Goal: Information Seeking & Learning: Learn about a topic

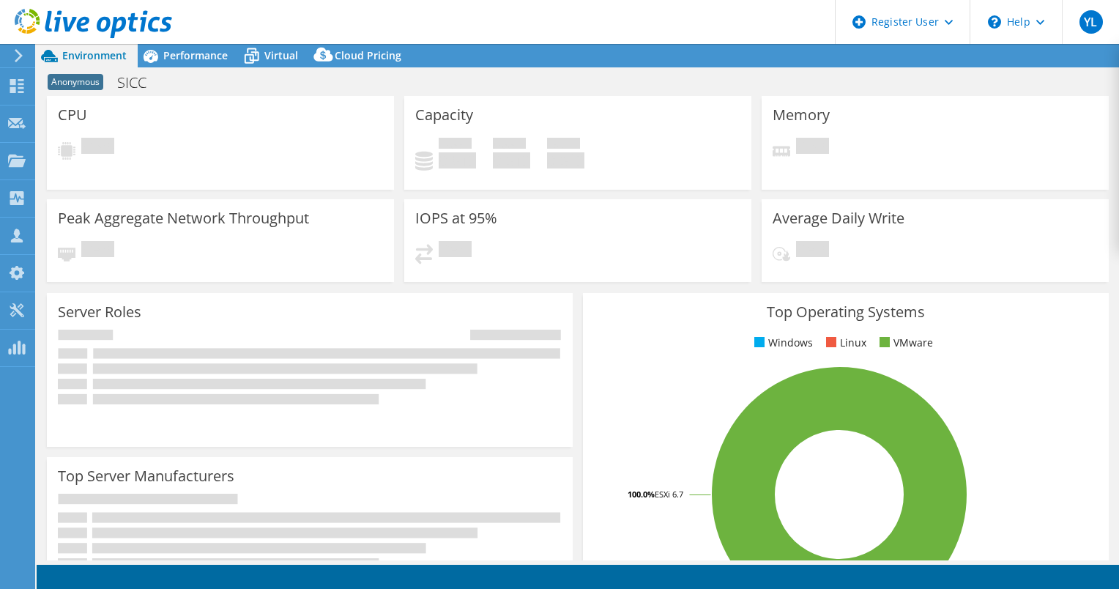
select select "EUFrankfurt"
select select "USD"
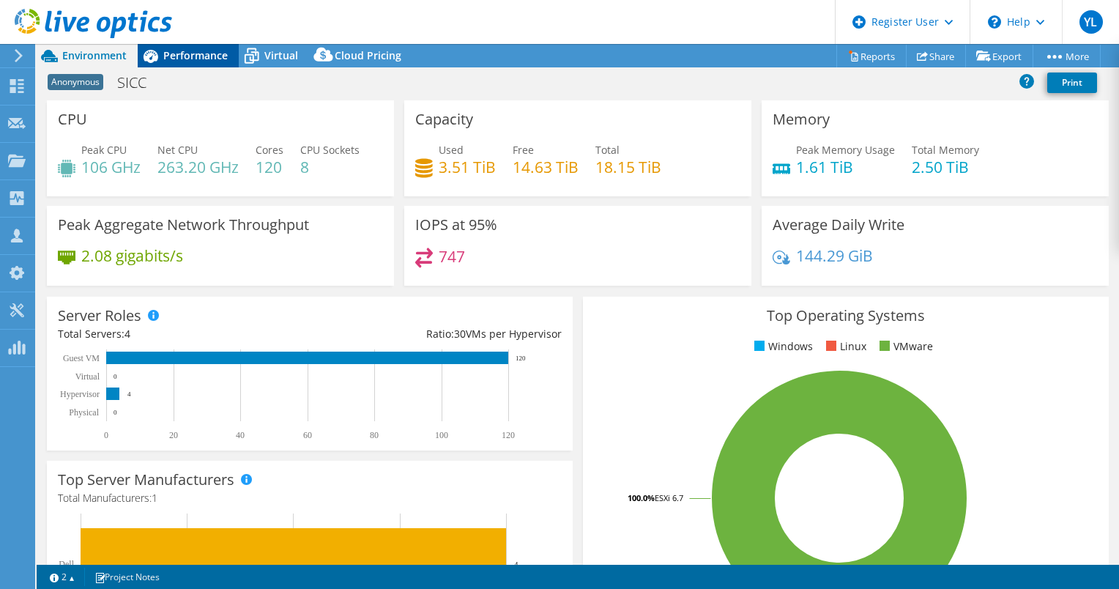
click at [171, 58] on span "Performance" at bounding box center [195, 55] width 64 height 14
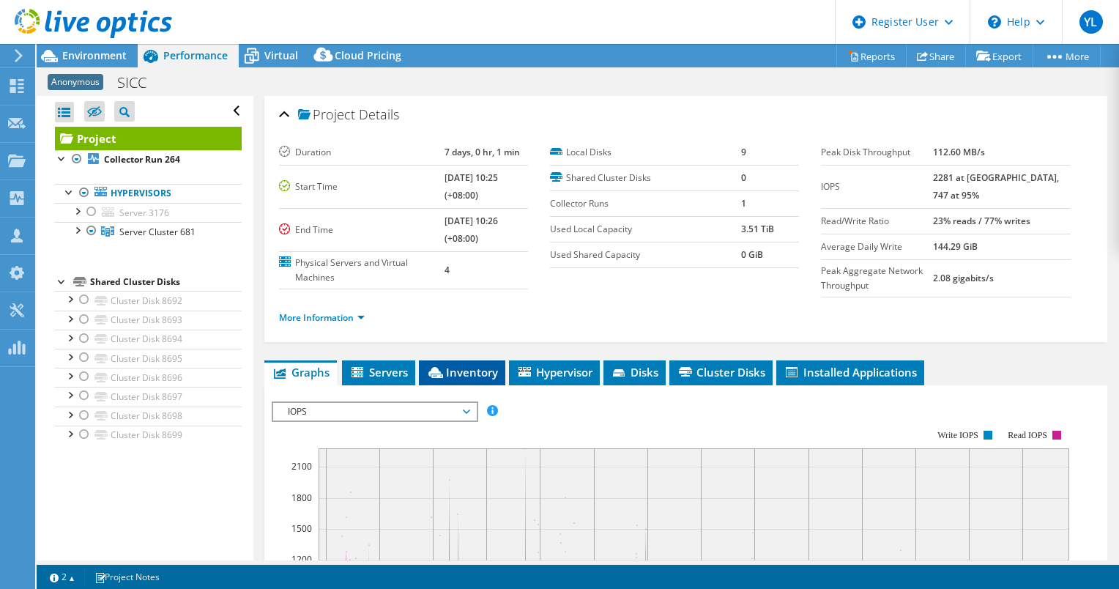
scroll to position [73, 0]
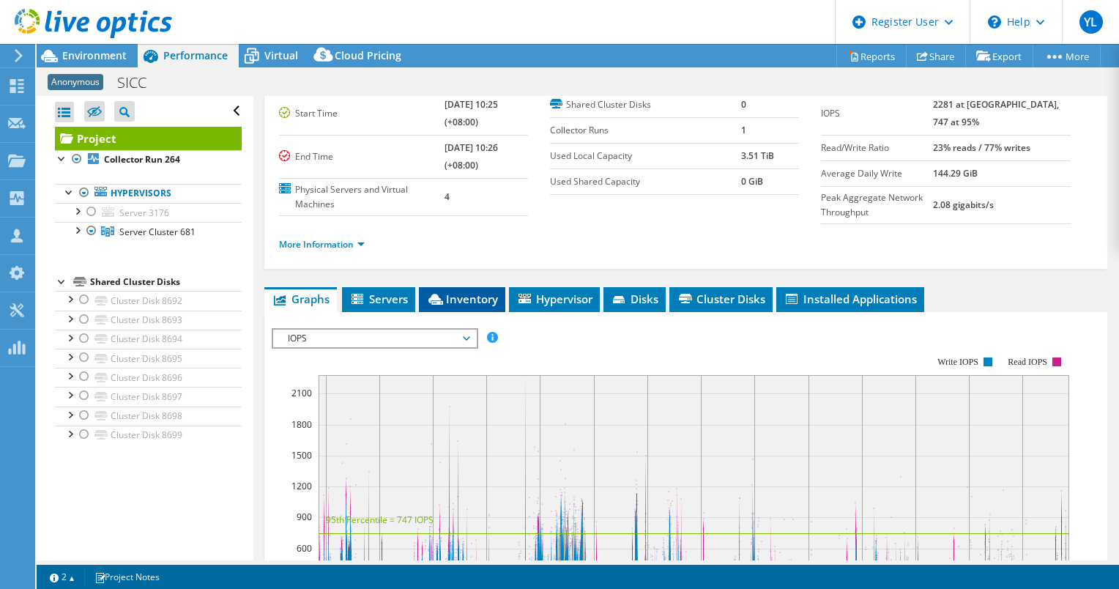
click at [463, 312] on li "Inventory" at bounding box center [462, 299] width 86 height 25
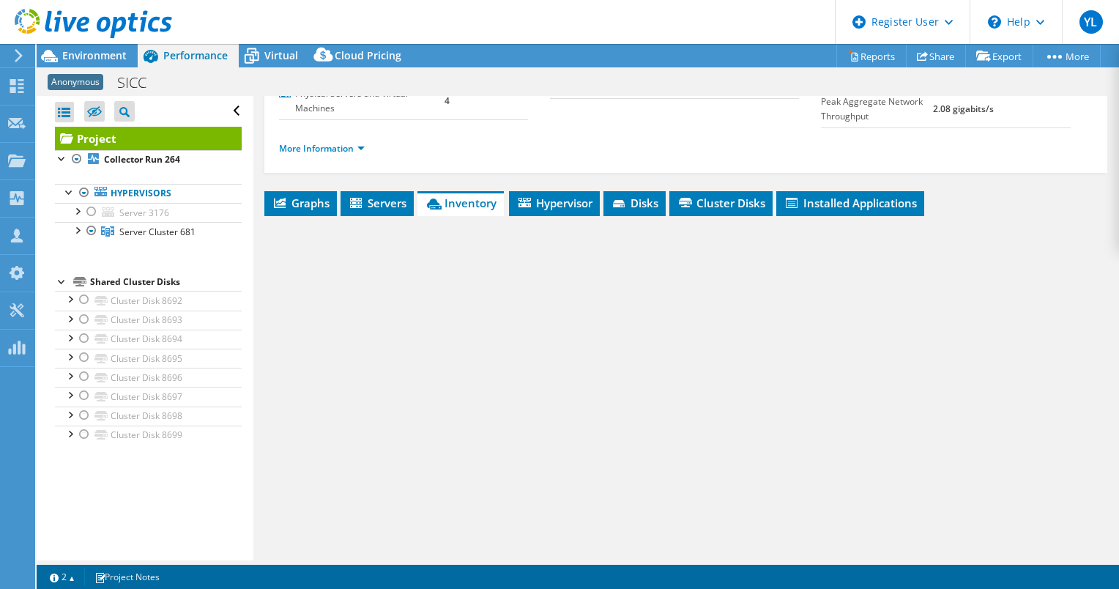
scroll to position [208, 0]
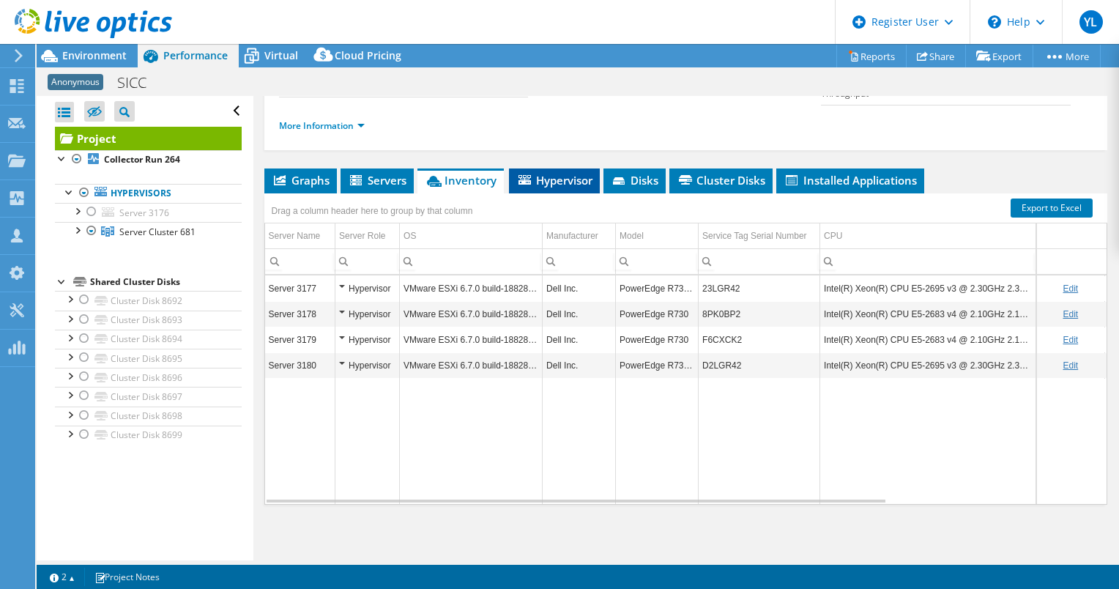
click at [562, 182] on span "Hypervisor" at bounding box center [554, 180] width 76 height 15
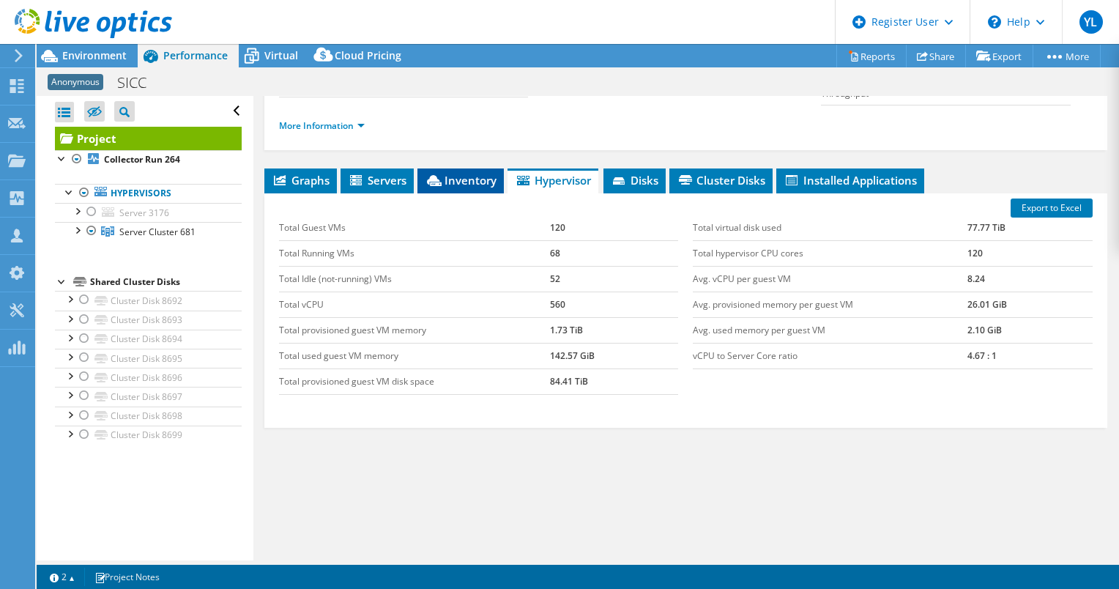
click at [469, 176] on span "Inventory" at bounding box center [461, 180] width 72 height 15
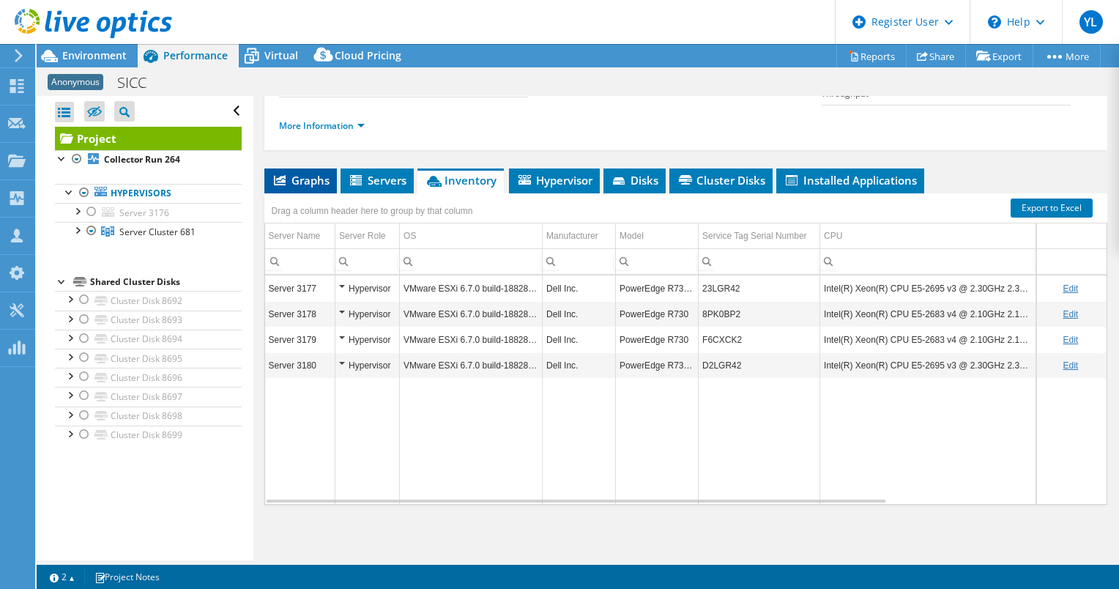
click at [303, 181] on span "Graphs" at bounding box center [301, 180] width 58 height 15
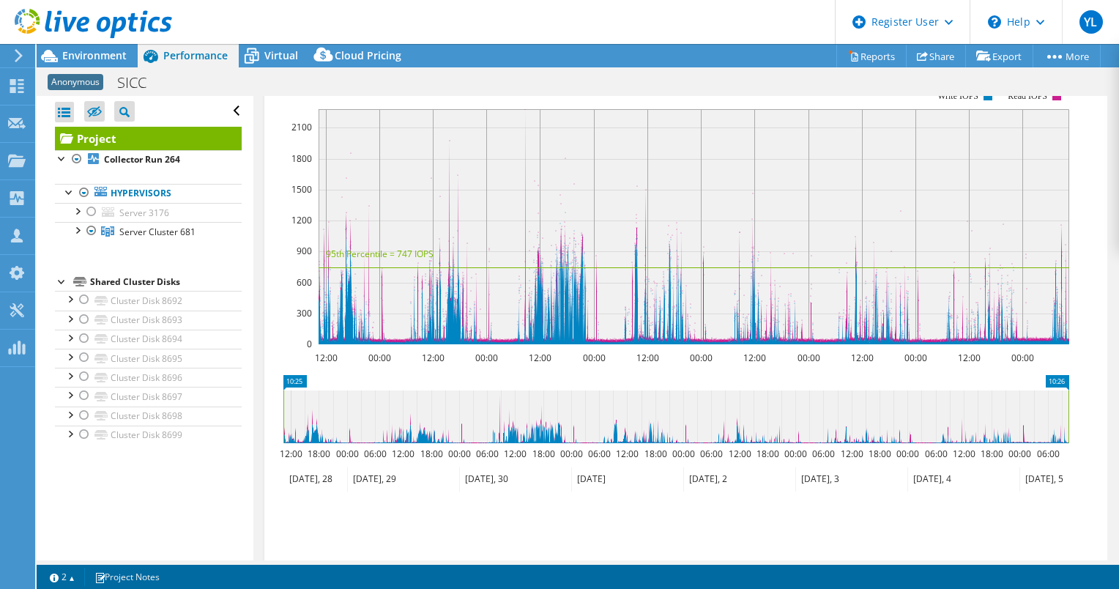
scroll to position [281, 0]
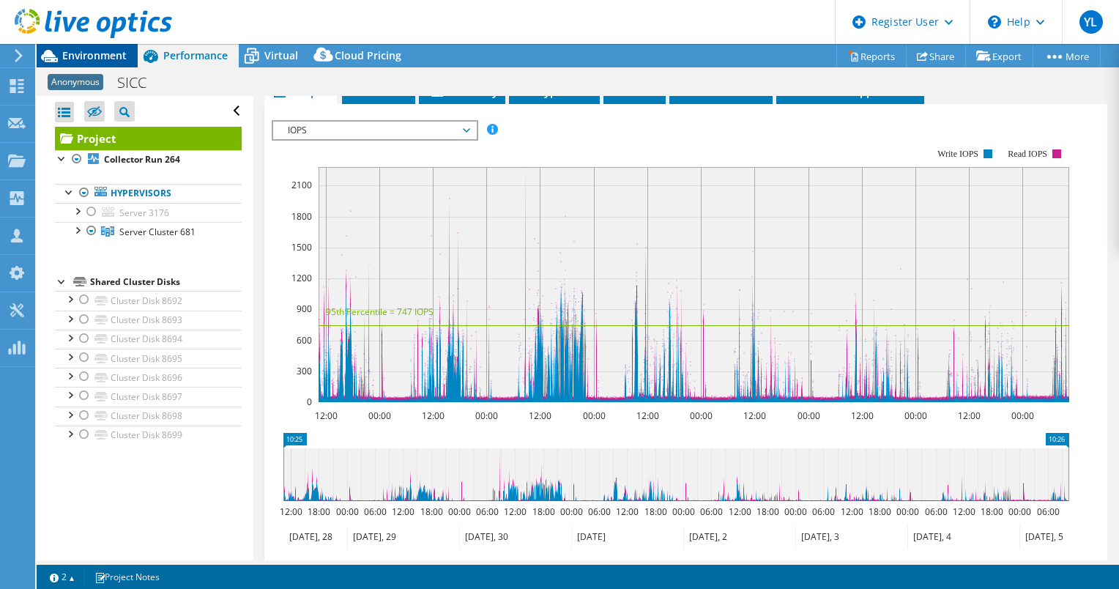
click at [92, 54] on span "Environment" at bounding box center [94, 55] width 64 height 14
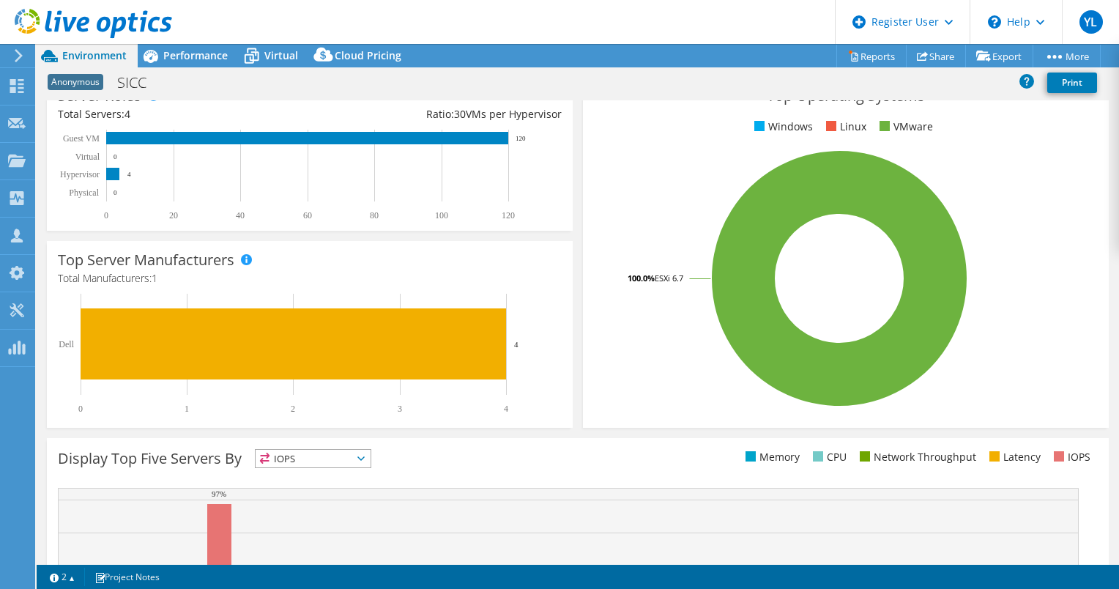
scroll to position [366, 0]
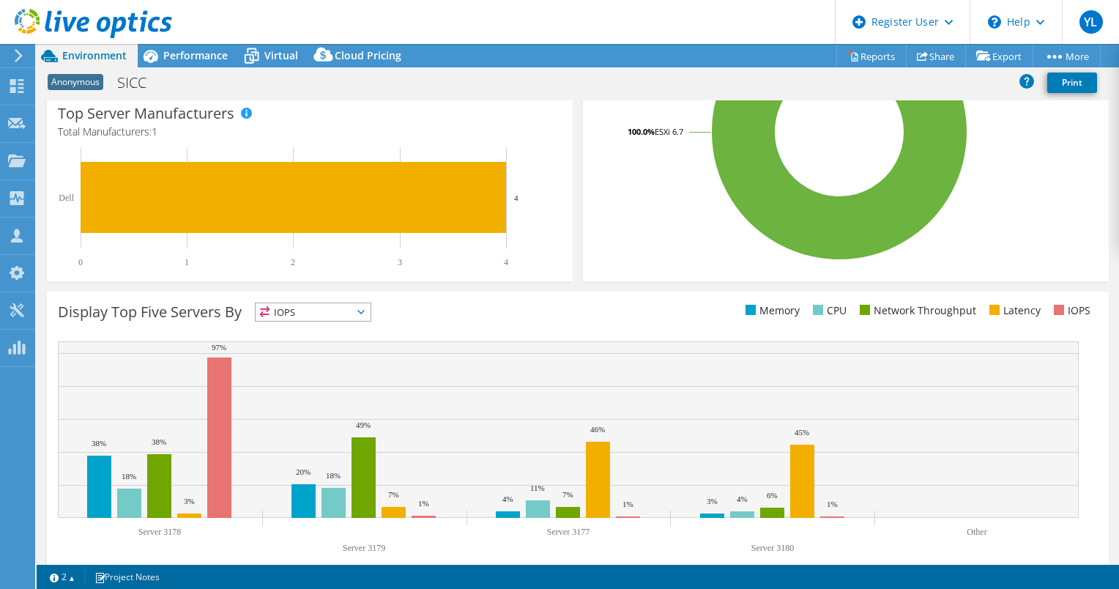
click at [339, 310] on span "IOPS" at bounding box center [313, 312] width 115 height 18
click at [461, 305] on div "Display Top Five Servers By IOPS IOPS" at bounding box center [318, 314] width 520 height 24
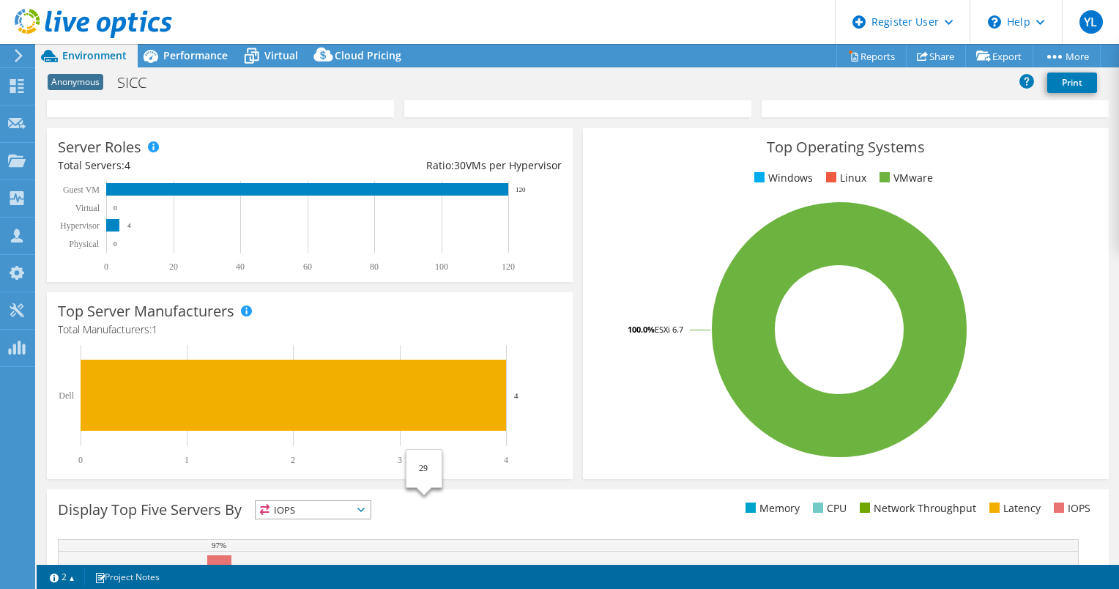
scroll to position [0, 0]
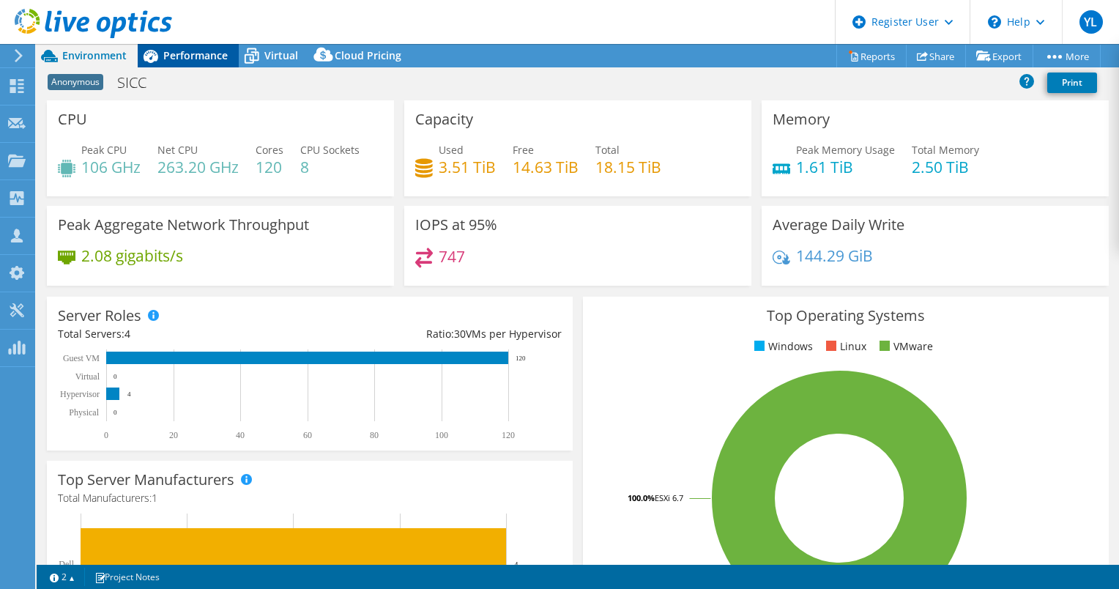
click at [189, 56] on span "Performance" at bounding box center [195, 55] width 64 height 14
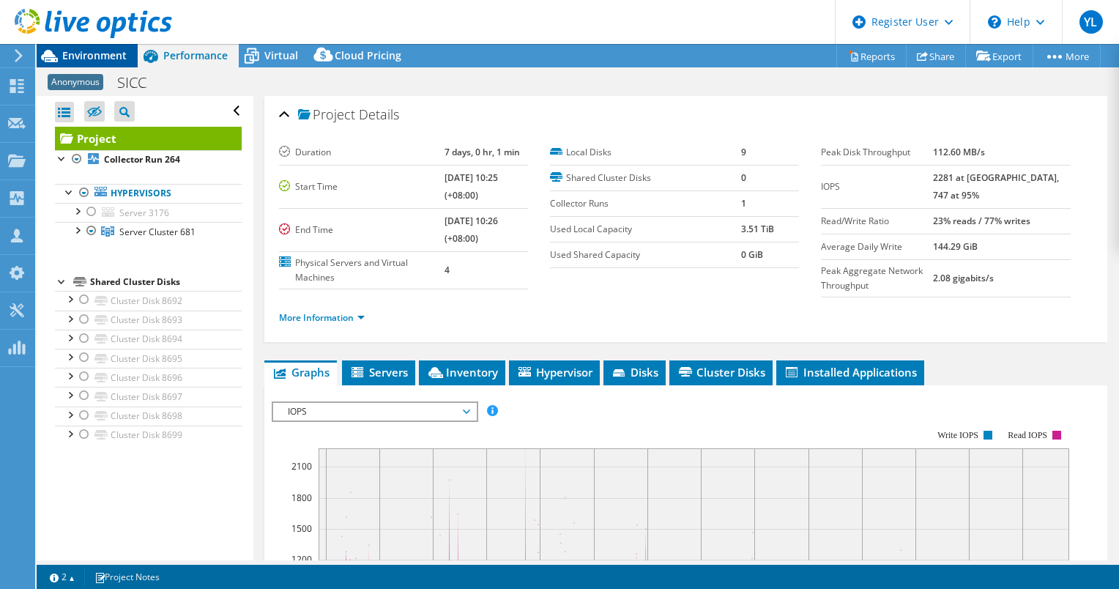
click at [97, 48] on span "Environment" at bounding box center [94, 55] width 64 height 14
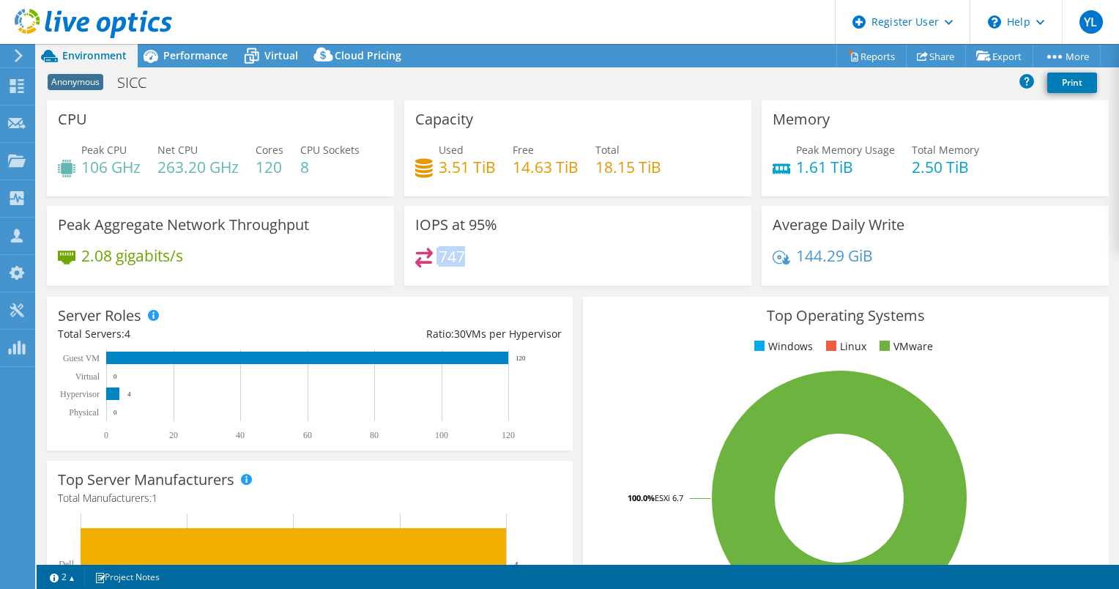
drag, startPoint x: 437, startPoint y: 254, endPoint x: 422, endPoint y: 254, distance: 14.6
click at [422, 254] on div "747" at bounding box center [577, 262] width 325 height 31
click at [183, 59] on span "Performance" at bounding box center [195, 55] width 64 height 14
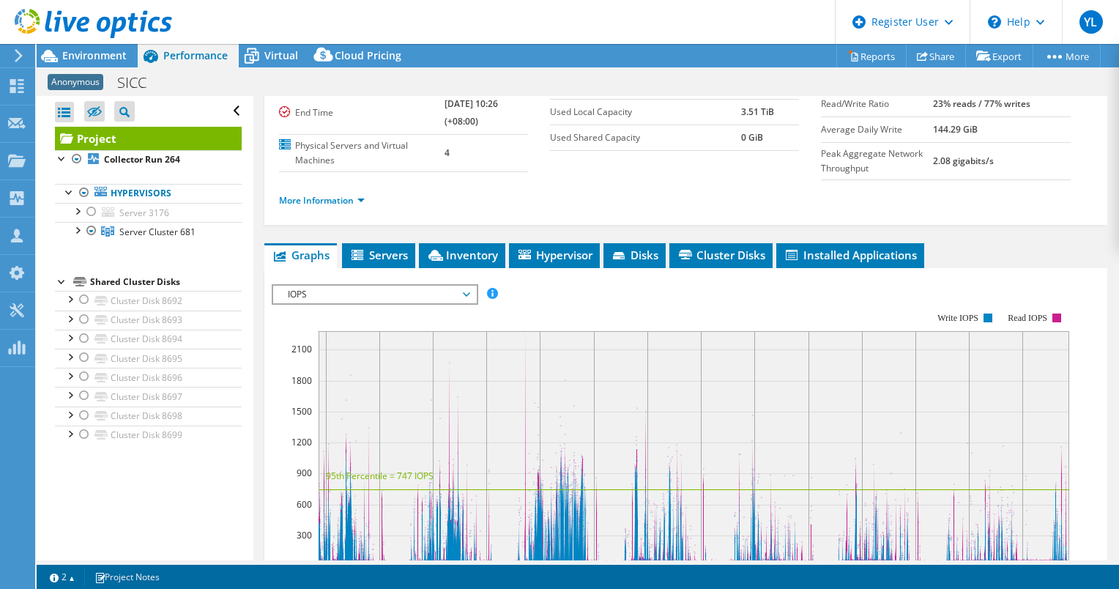
scroll to position [220, 0]
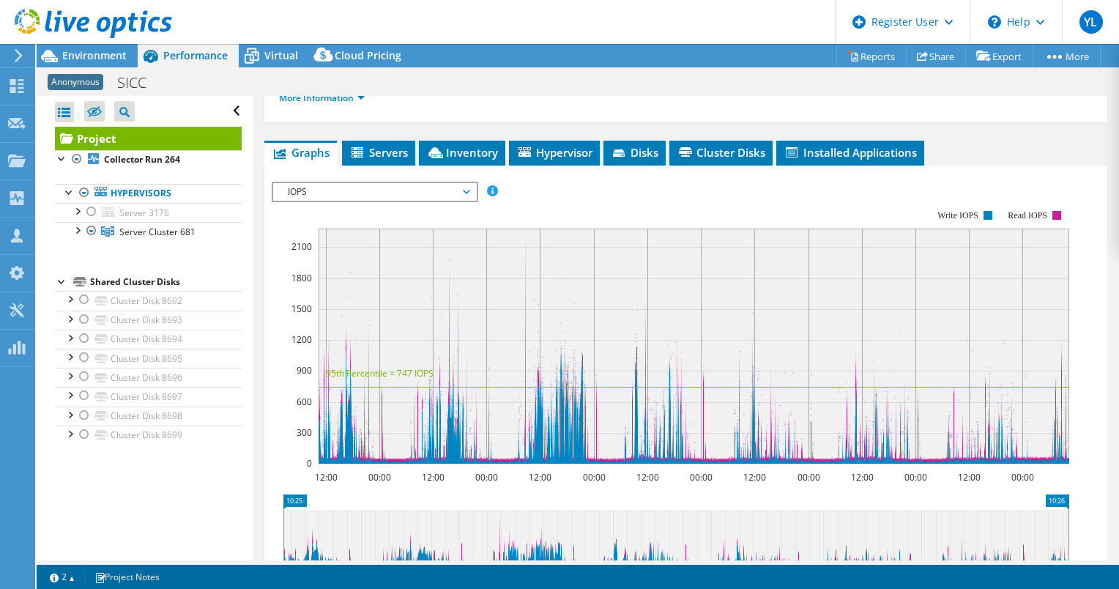
click at [458, 201] on span "IOPS" at bounding box center [374, 192] width 188 height 18
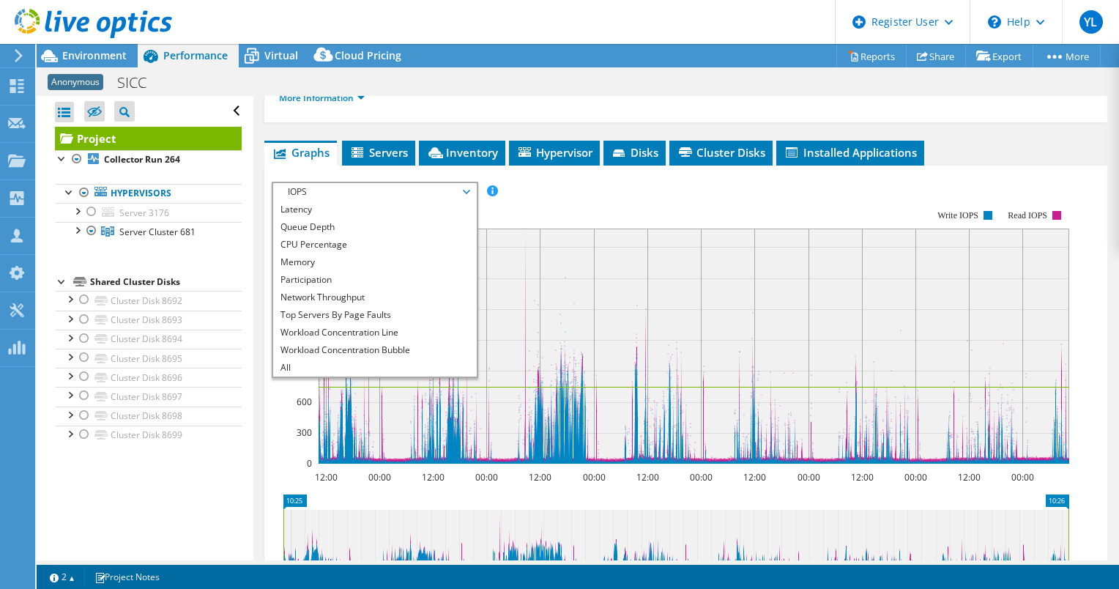
scroll to position [0, 0]
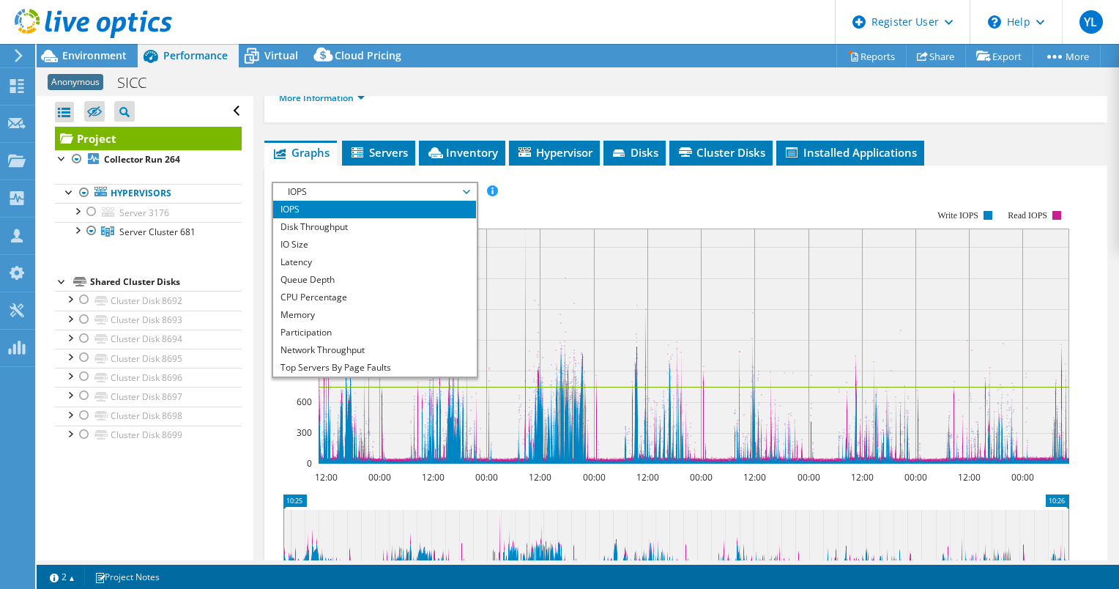
click at [585, 225] on rect at bounding box center [670, 336] width 797 height 293
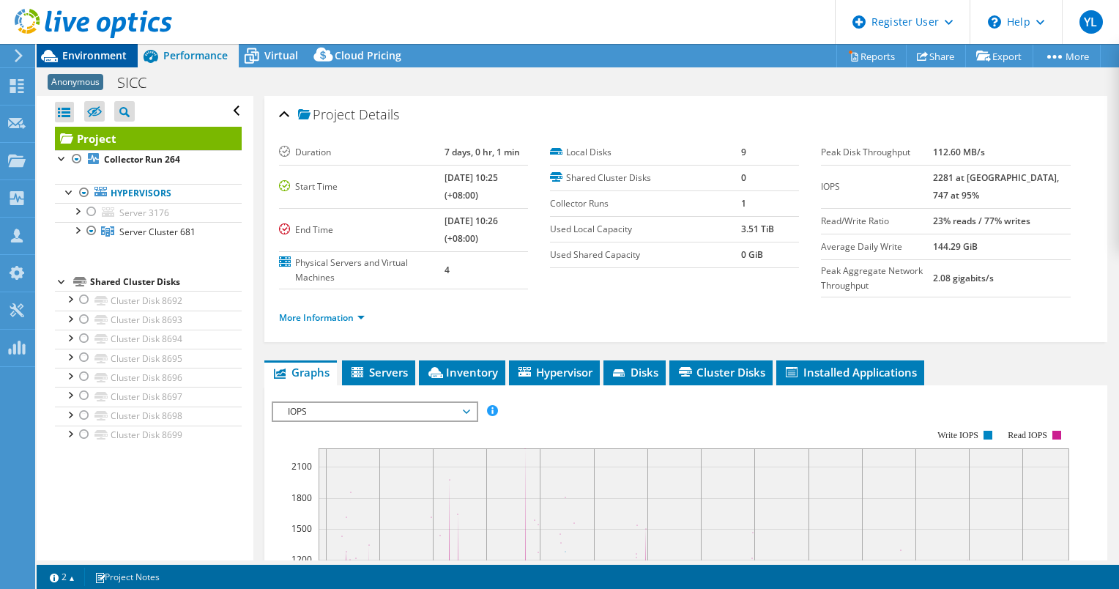
click at [88, 61] on span "Environment" at bounding box center [94, 55] width 64 height 14
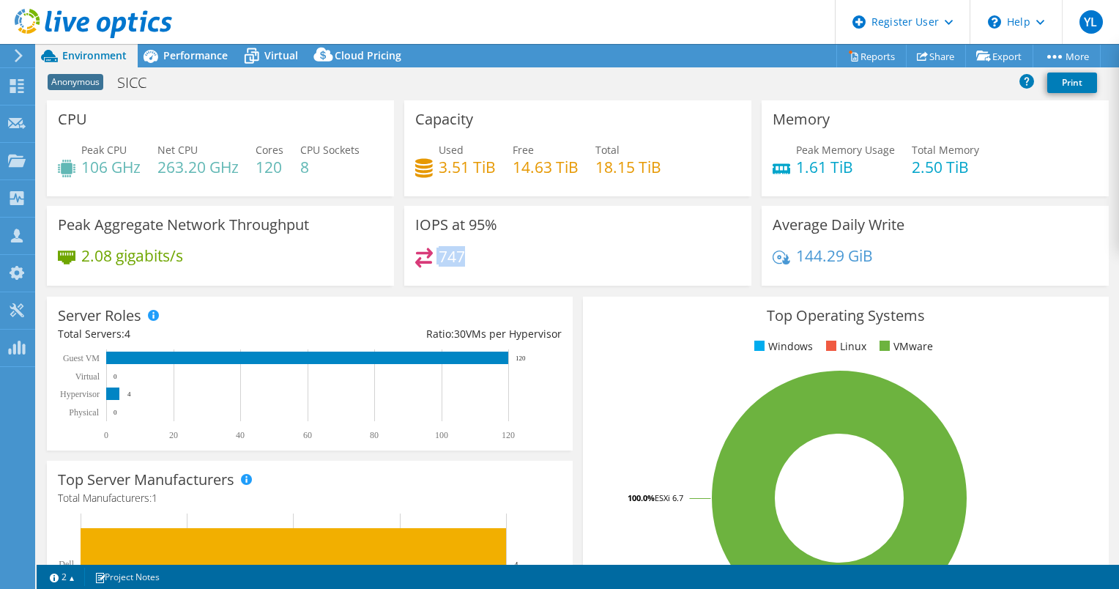
drag, startPoint x: 463, startPoint y: 258, endPoint x: 420, endPoint y: 253, distance: 43.5
click at [421, 253] on div "747" at bounding box center [577, 262] width 325 height 31
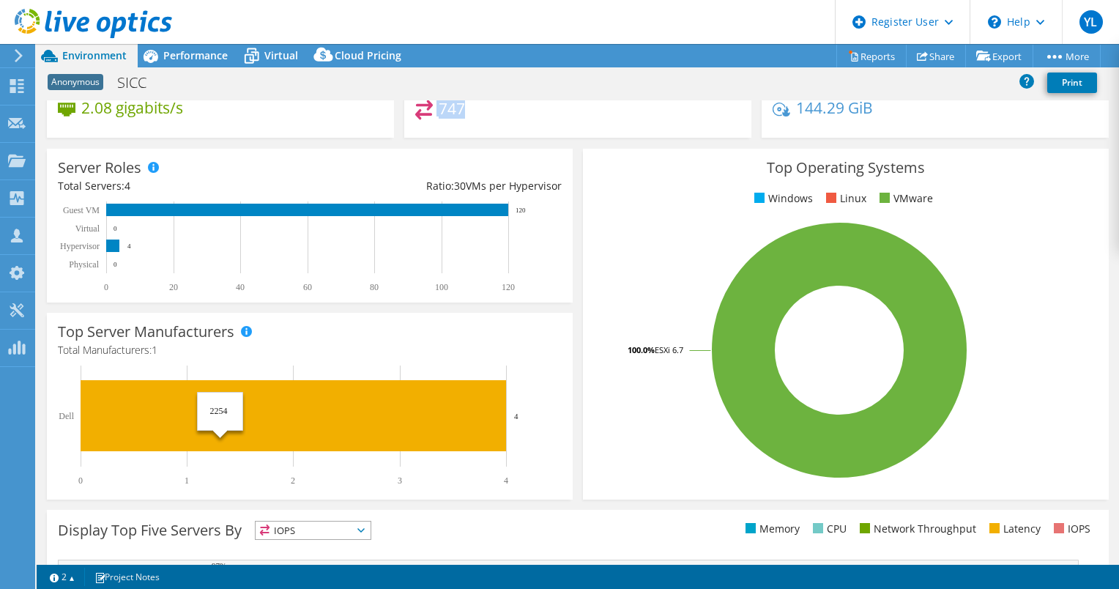
scroll to position [73, 0]
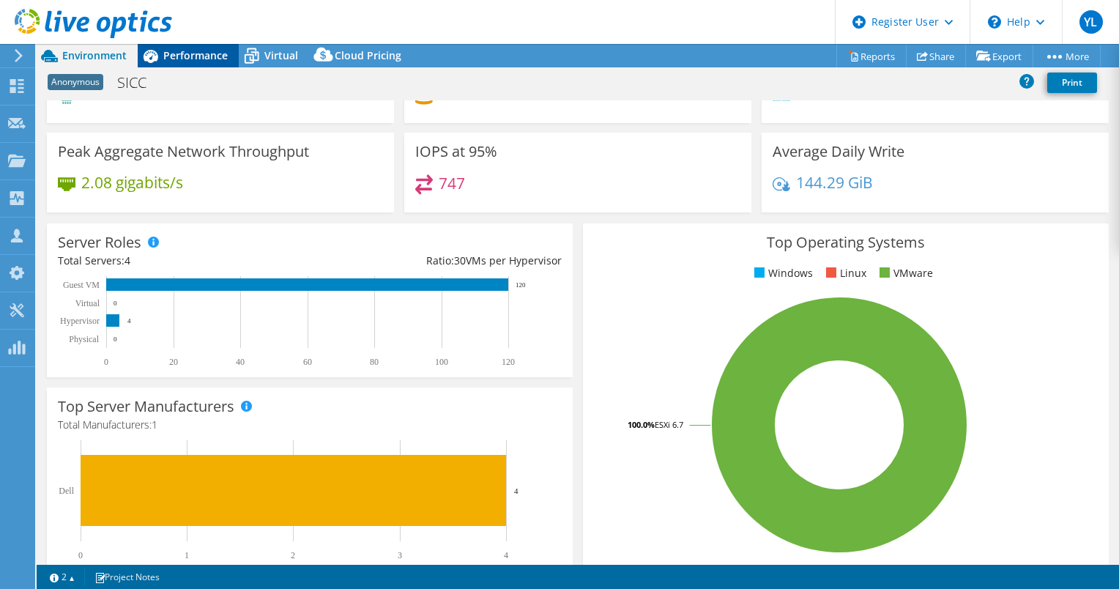
click at [182, 62] on span "Performance" at bounding box center [195, 55] width 64 height 14
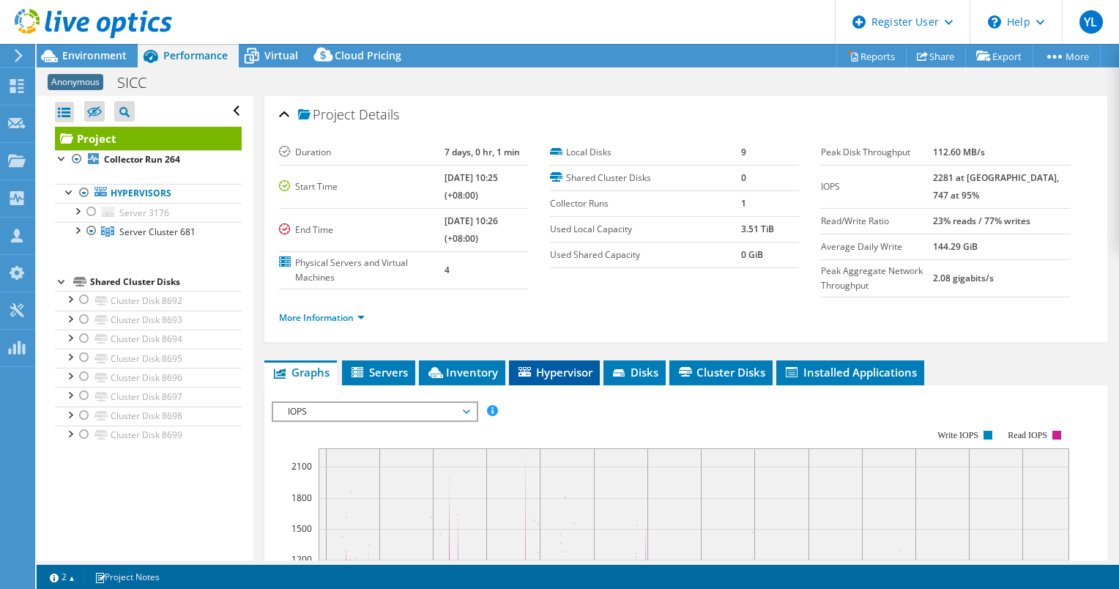
click at [562, 379] on span "Hypervisor" at bounding box center [554, 372] width 76 height 15
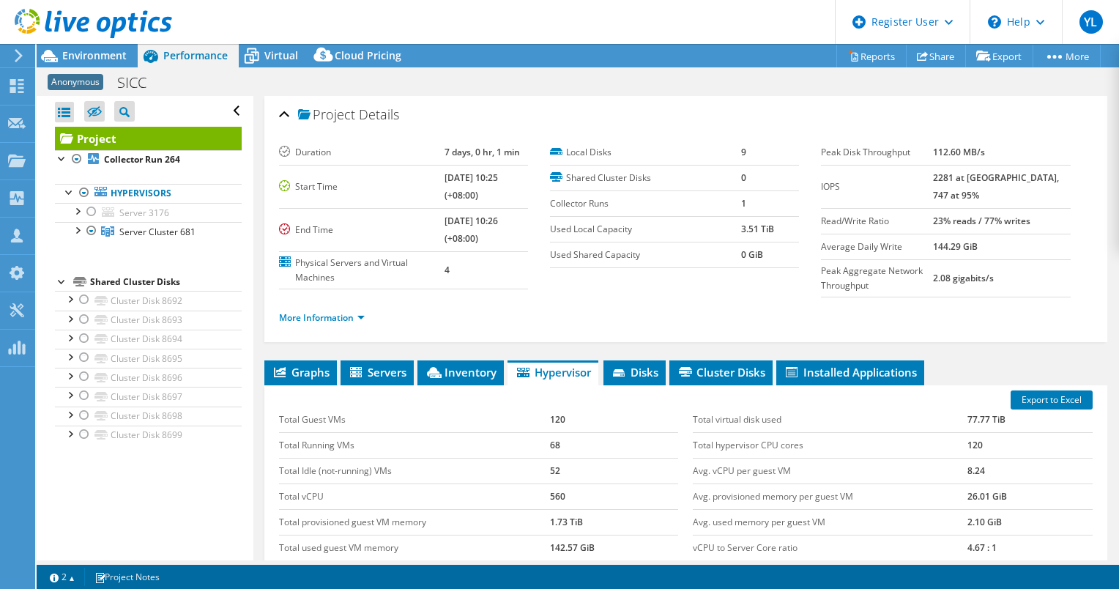
scroll to position [208, 0]
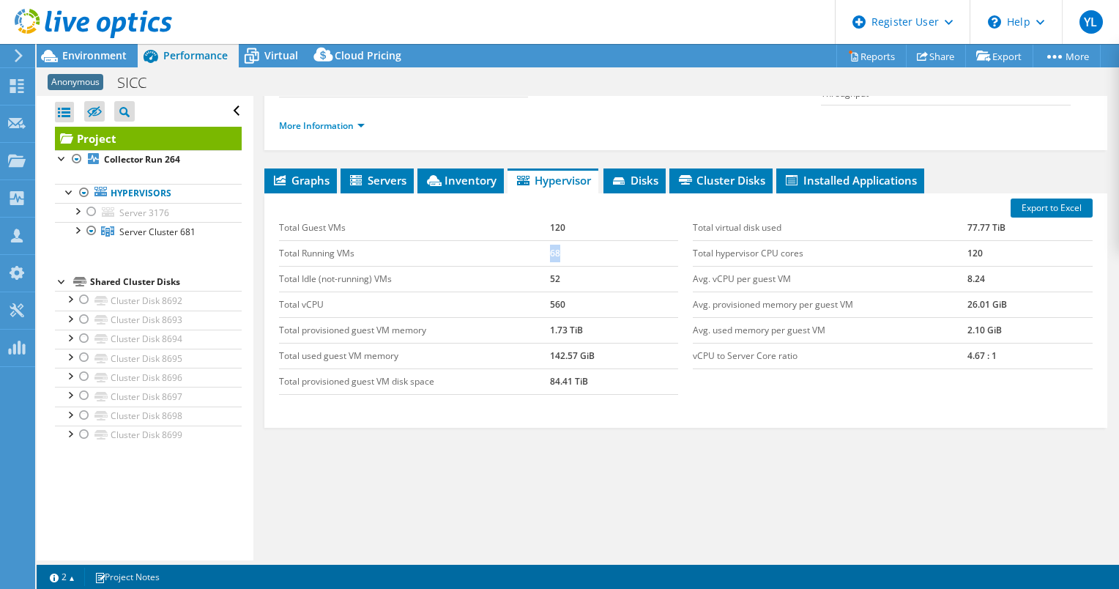
drag, startPoint x: 563, startPoint y: 249, endPoint x: 521, endPoint y: 249, distance: 41.7
click at [523, 249] on tr "Total Running VMs 68" at bounding box center [479, 253] width 400 height 26
click at [524, 101] on section "Duration 7 days, 0 hr, 1 min Start Time [DATE] 10:25 (+08:00) End Time [DATE] 1…" at bounding box center [685, 47] width 813 height 198
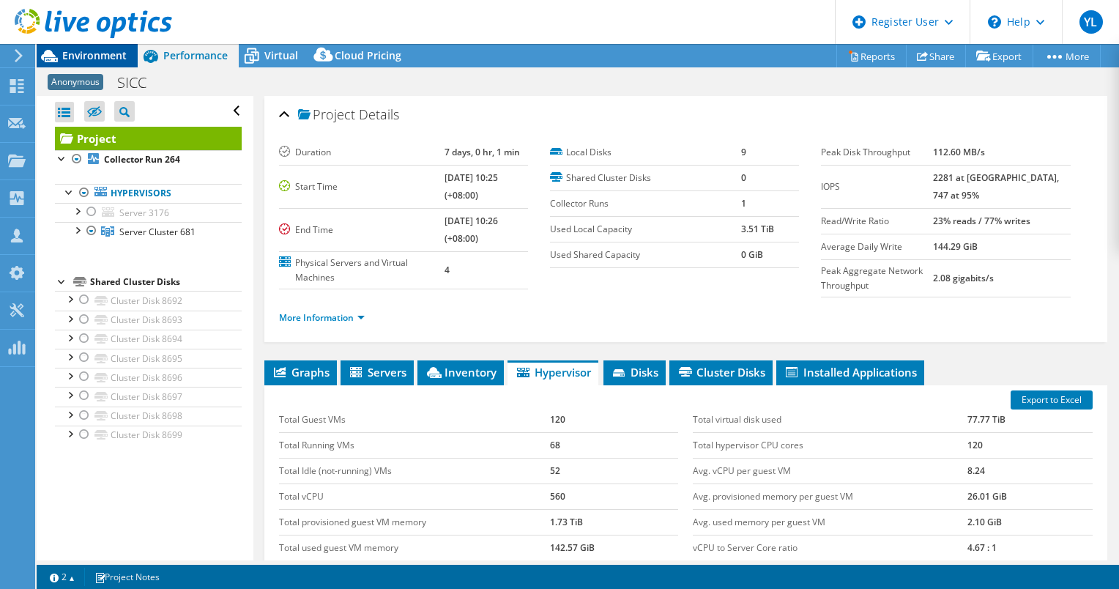
click at [112, 57] on span "Environment" at bounding box center [94, 55] width 64 height 14
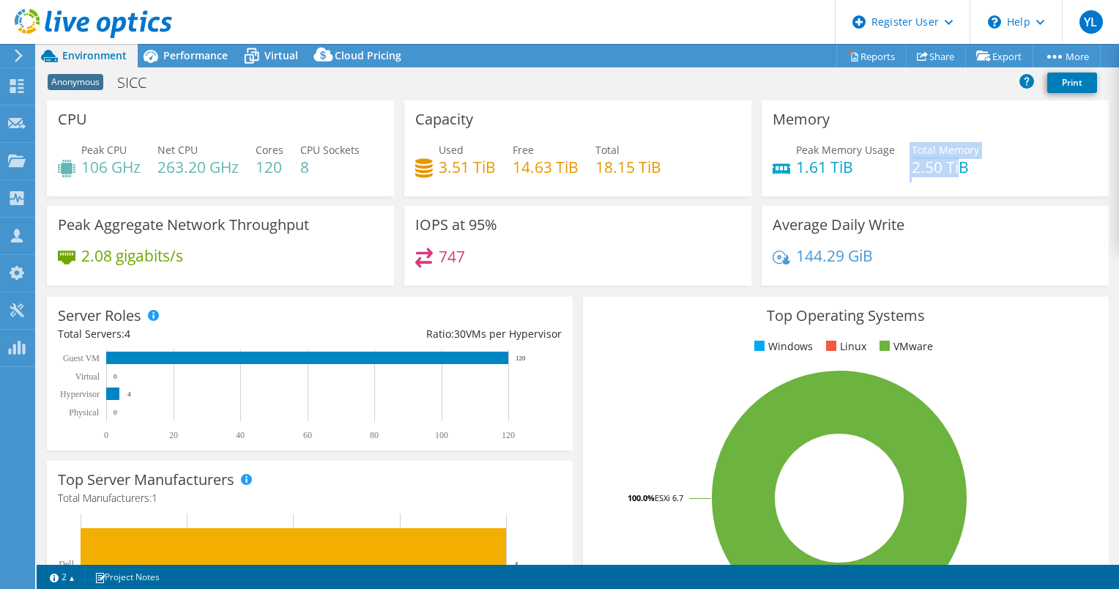
drag, startPoint x: 942, startPoint y: 168, endPoint x: 890, endPoint y: 160, distance: 51.9
click at [890, 160] on div "Peak Memory Usage 1.61 TiB Total Memory 2.50 TiB" at bounding box center [934, 166] width 325 height 48
